Goal: Task Accomplishment & Management: Manage account settings

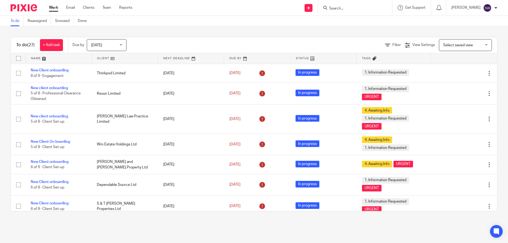
click at [122, 44] on div "[DATE] [DATE]" at bounding box center [107, 45] width 40 height 12
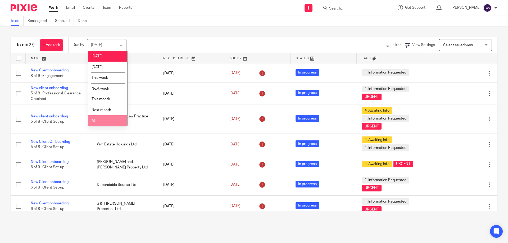
click at [96, 122] on li "All" at bounding box center [107, 120] width 39 height 11
